Goal: Navigation & Orientation: Find specific page/section

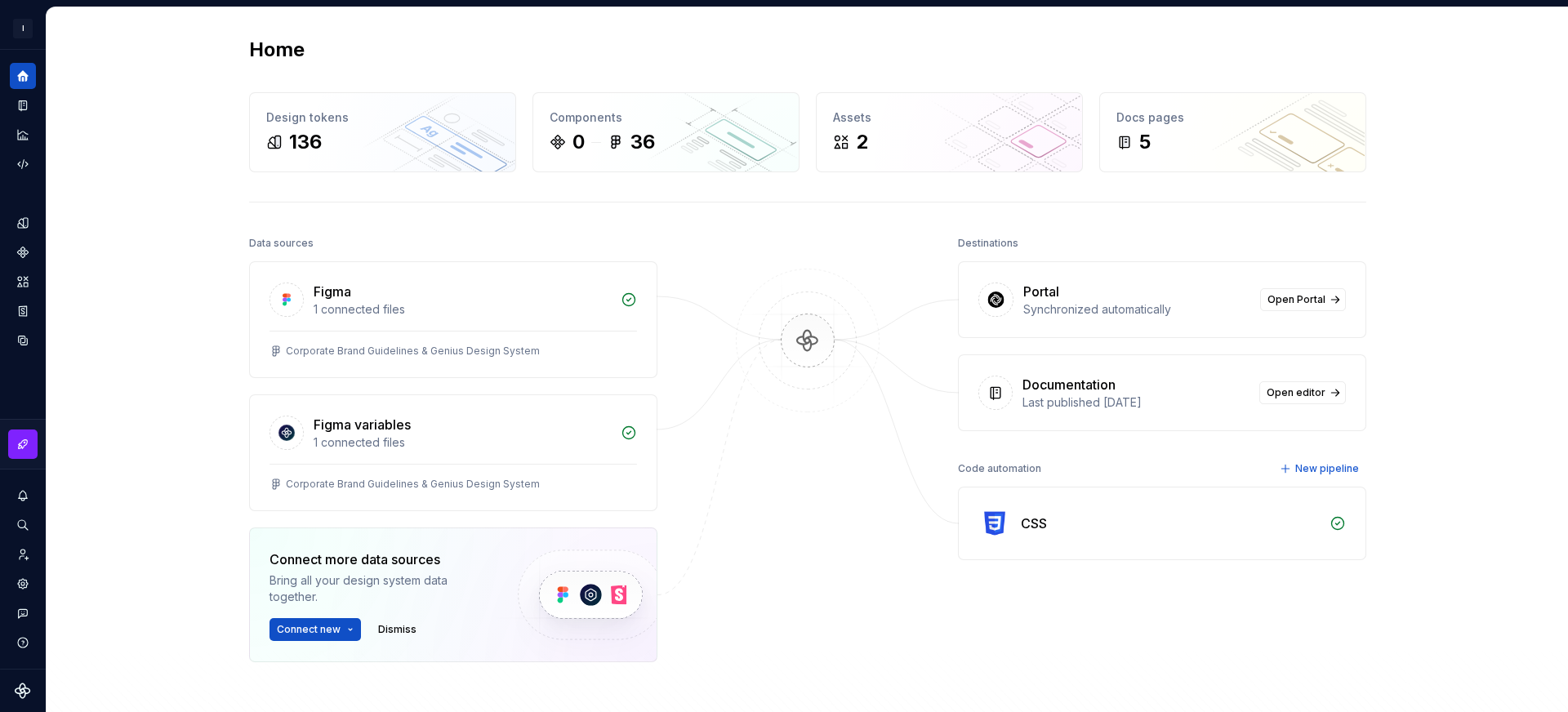
click at [481, 230] on div "Home Design tokens 136 Components 0 36 Assets 2 Docs pages 5 Data sources Figma…" at bounding box center [807, 423] width 1177 height 831
click at [1282, 305] on span "Open Portal" at bounding box center [1296, 299] width 58 height 13
click at [782, 516] on div at bounding box center [807, 488] width 163 height 512
click at [1109, 59] on div "Home" at bounding box center [807, 49] width 1117 height 26
click at [1156, 122] on div "Docs pages" at bounding box center [1233, 118] width 233 height 17
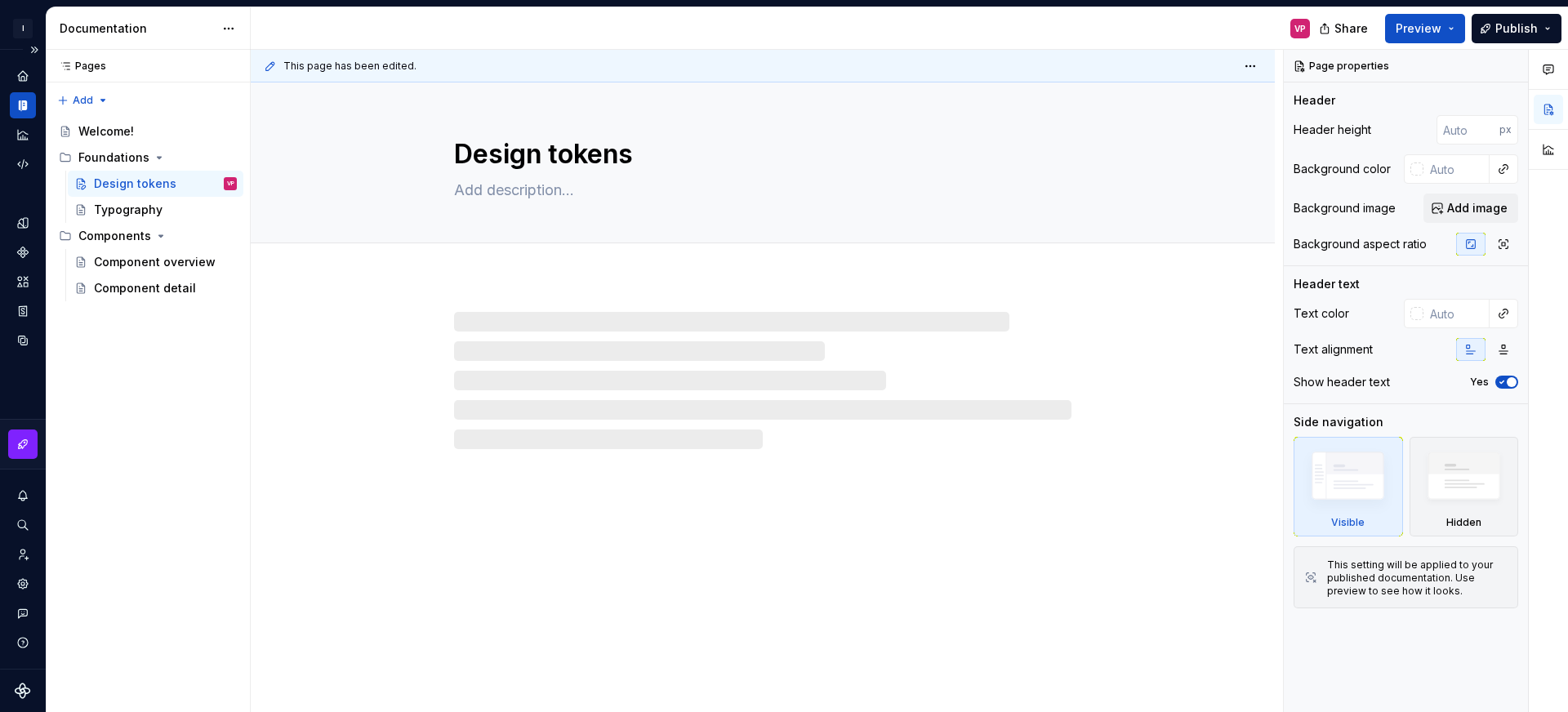
type textarea "*"
click at [28, 73] on icon "Home" at bounding box center [23, 75] width 15 height 15
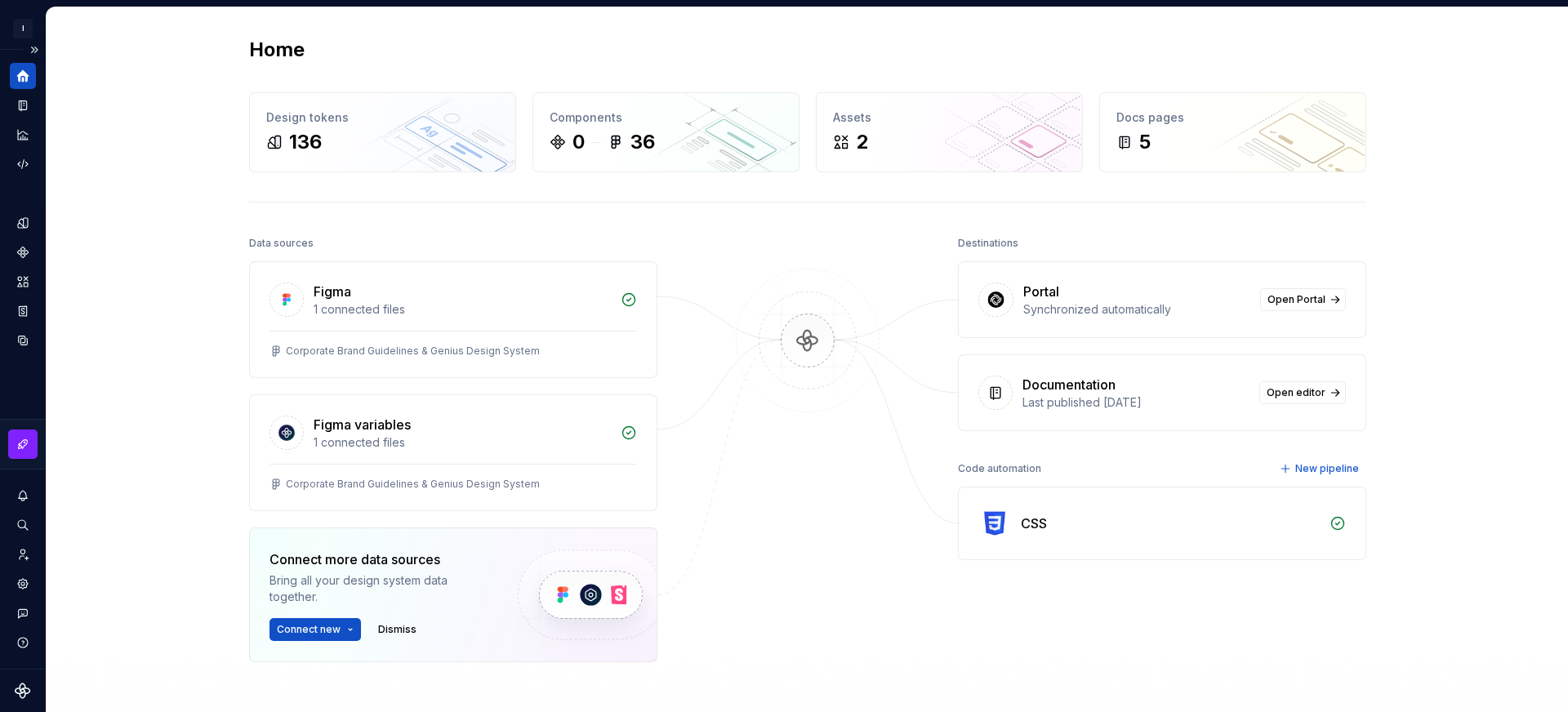
click at [883, 262] on div at bounding box center [807, 488] width 163 height 512
